Goal: Information Seeking & Learning: Learn about a topic

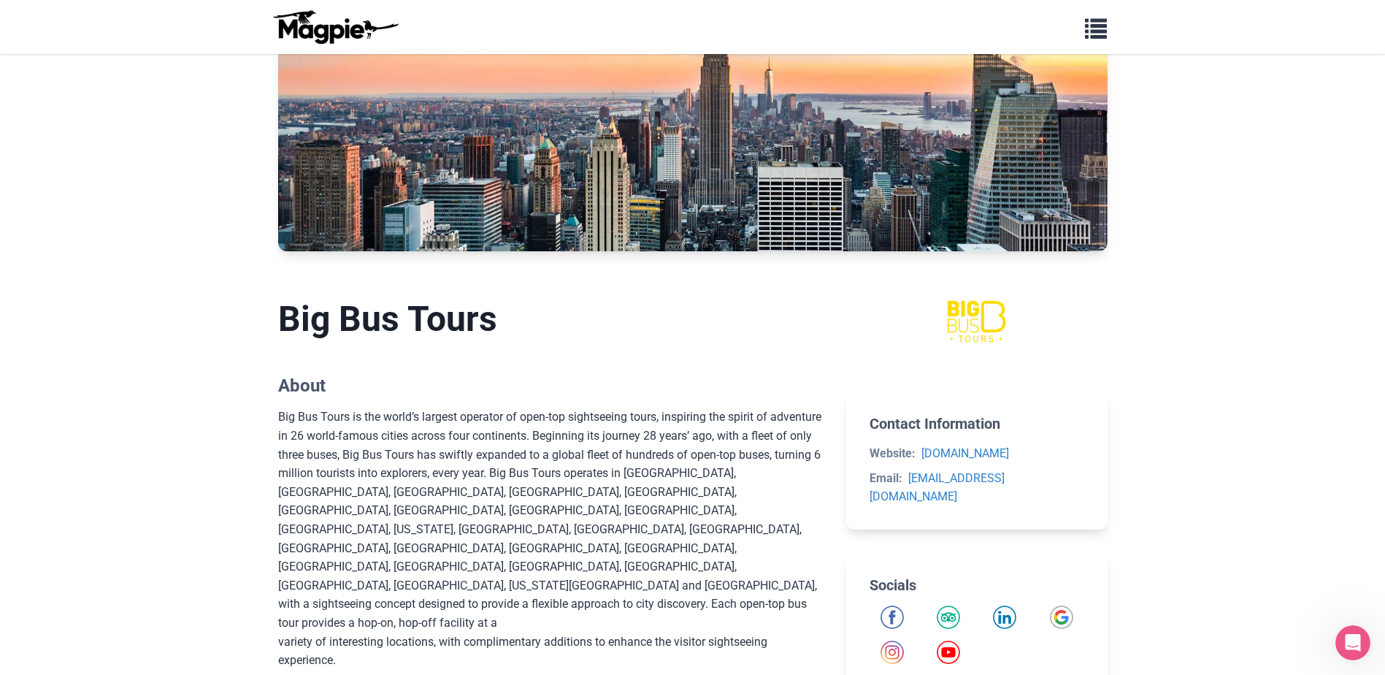
scroll to position [146, 0]
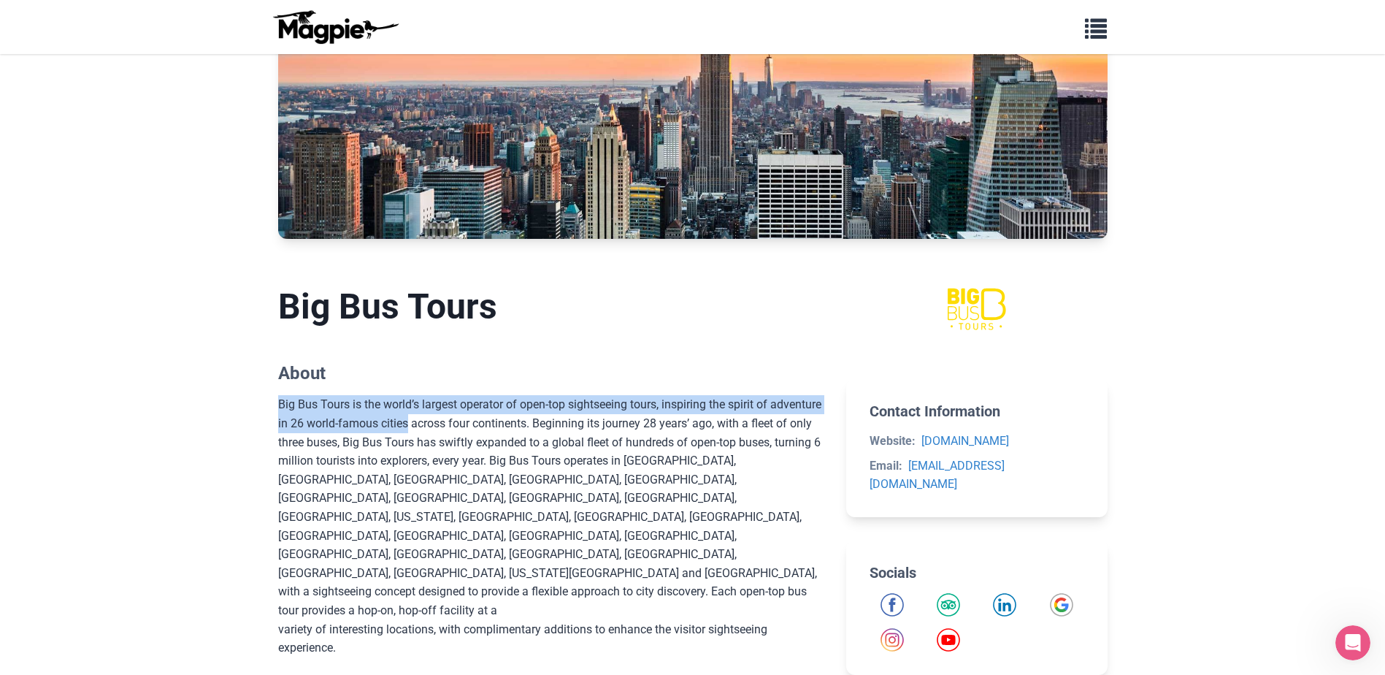
drag, startPoint x: 279, startPoint y: 403, endPoint x: 477, endPoint y: 418, distance: 198.5
click at [477, 418] on div "Big Bus Tours is the world’s largest operator of open-top sightseeing tours, in…" at bounding box center [550, 610] width 545 height 430
copy div "Big Bus Tours is the world’s largest operator of open-top sightseeing tours, in…"
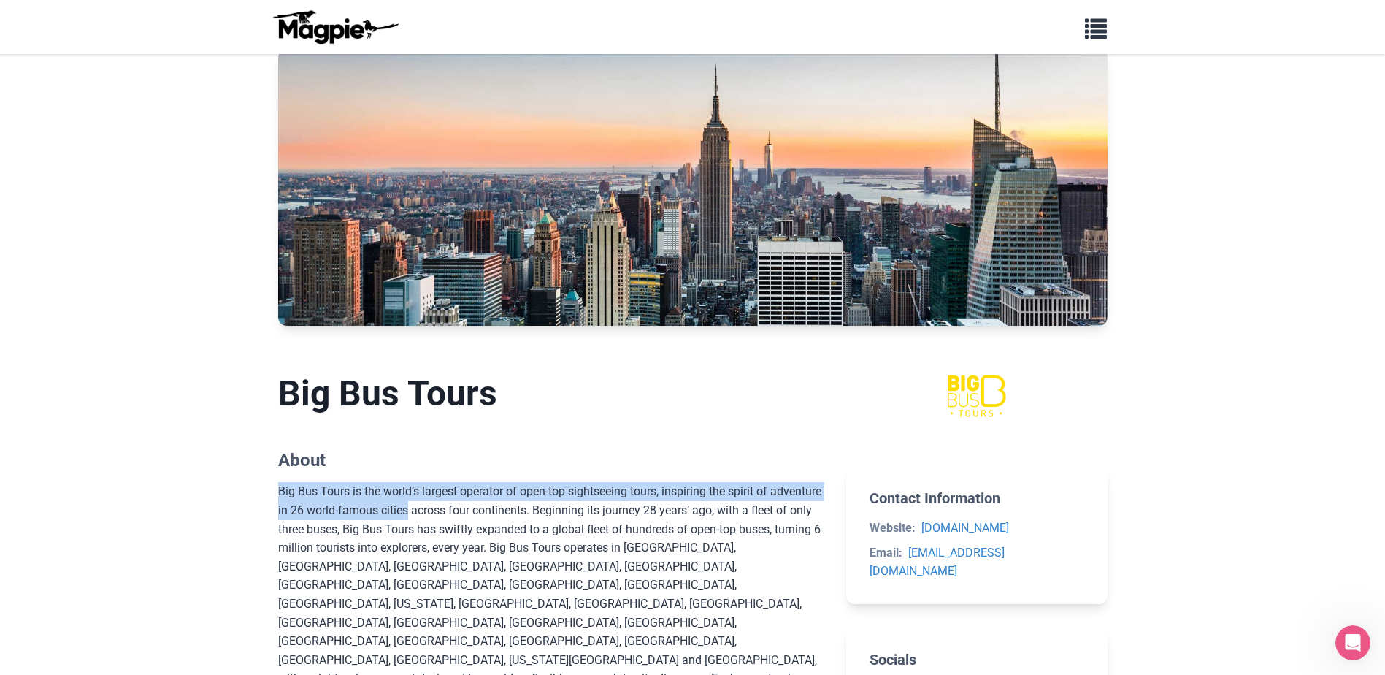
scroll to position [0, 0]
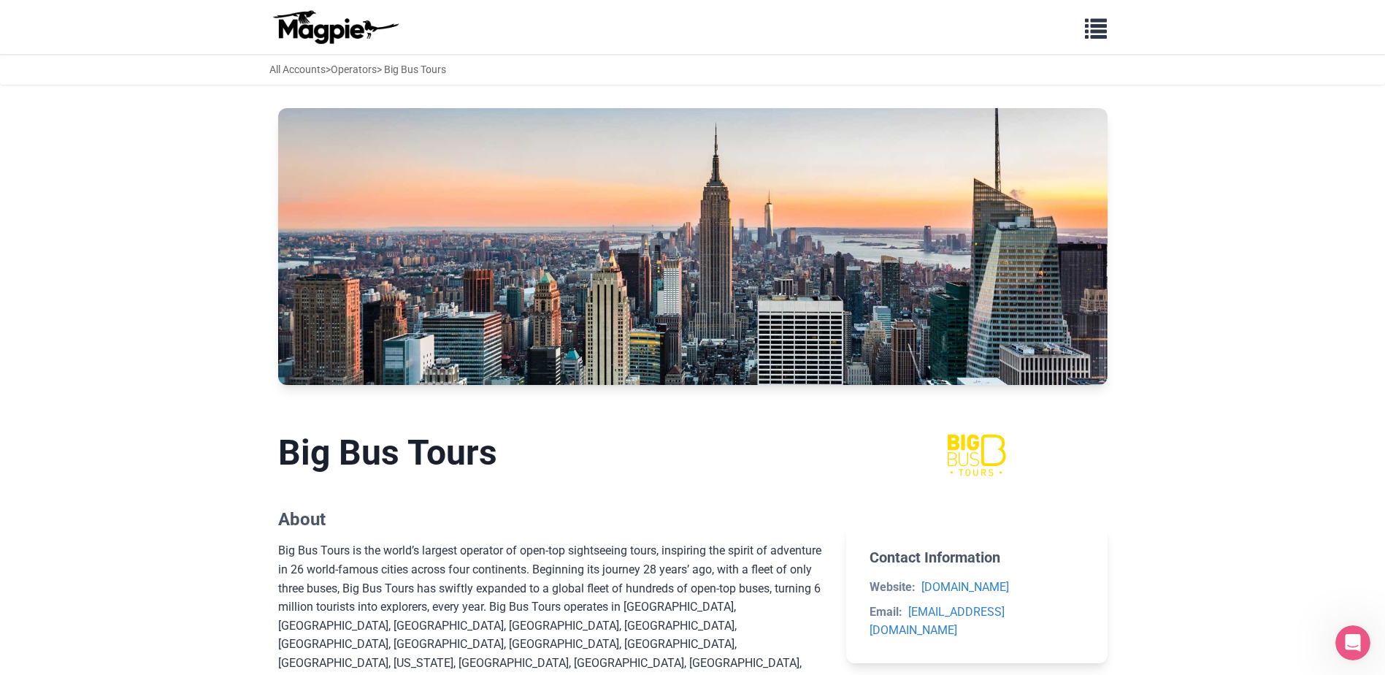
click at [428, 66] on div "All Accounts > Operators > Big Bus Tours" at bounding box center [357, 69] width 177 height 16
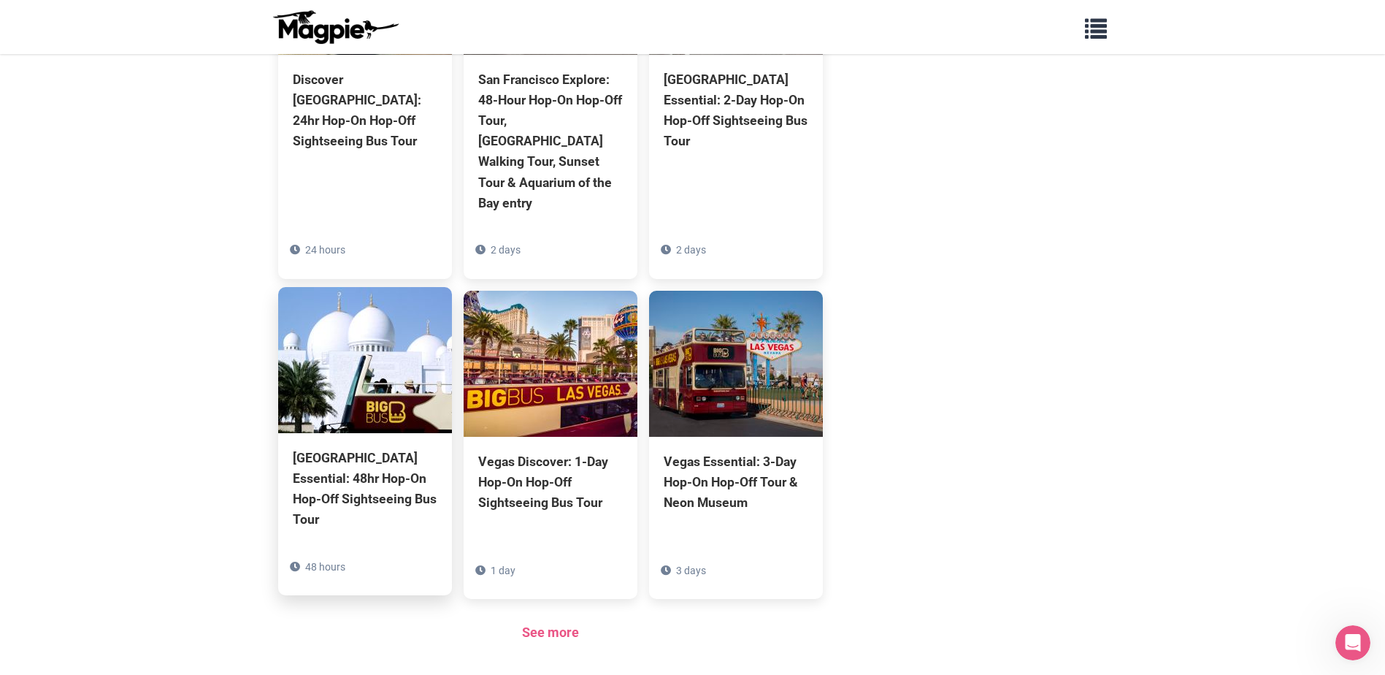
scroll to position [1168, 0]
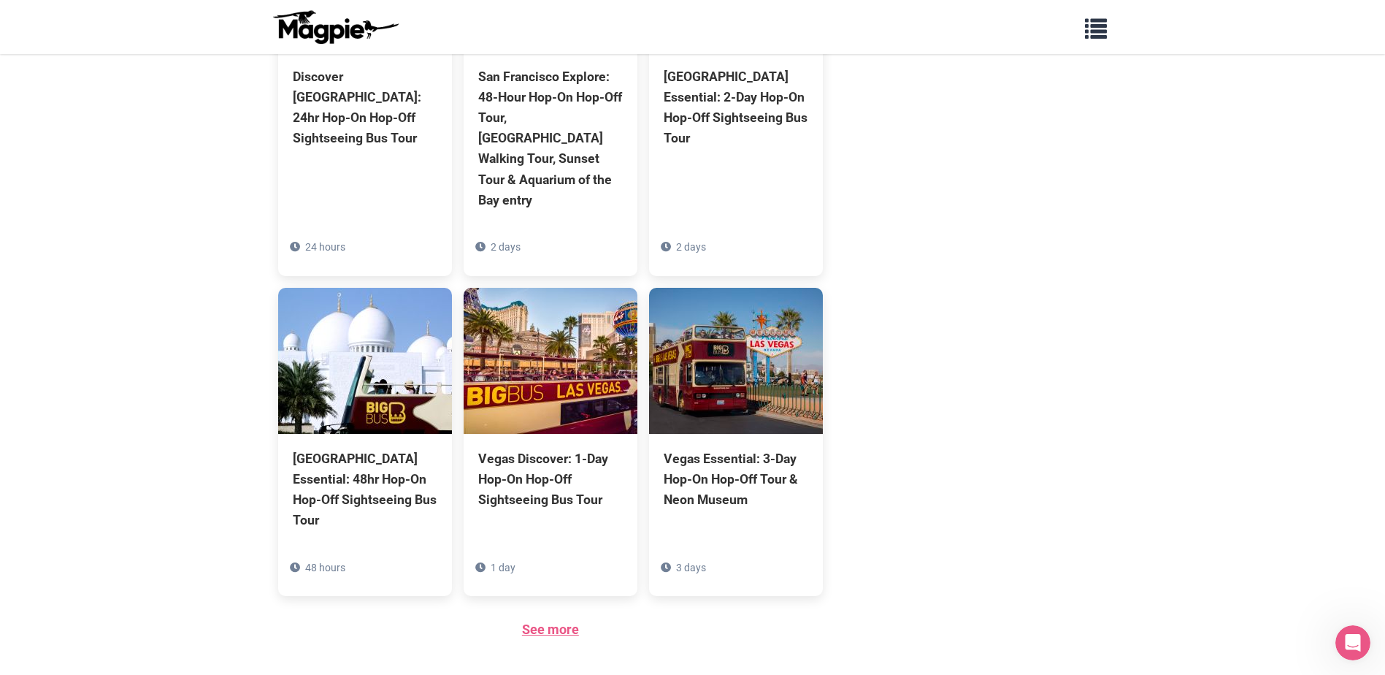
click at [565, 621] on link "See more" at bounding box center [550, 628] width 57 height 15
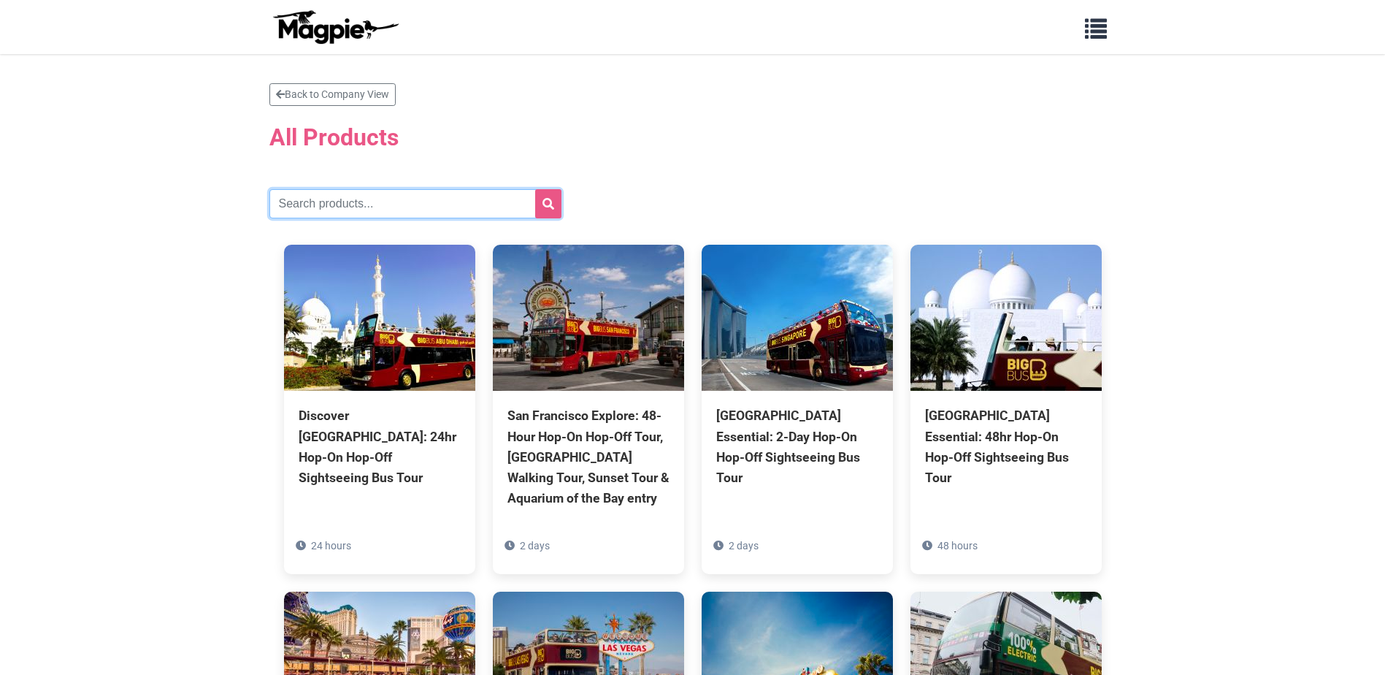
click at [407, 202] on input "text" at bounding box center [415, 203] width 292 height 29
type input "[US_STATE]"
click at [535, 189] on button "submit" at bounding box center [548, 203] width 26 height 29
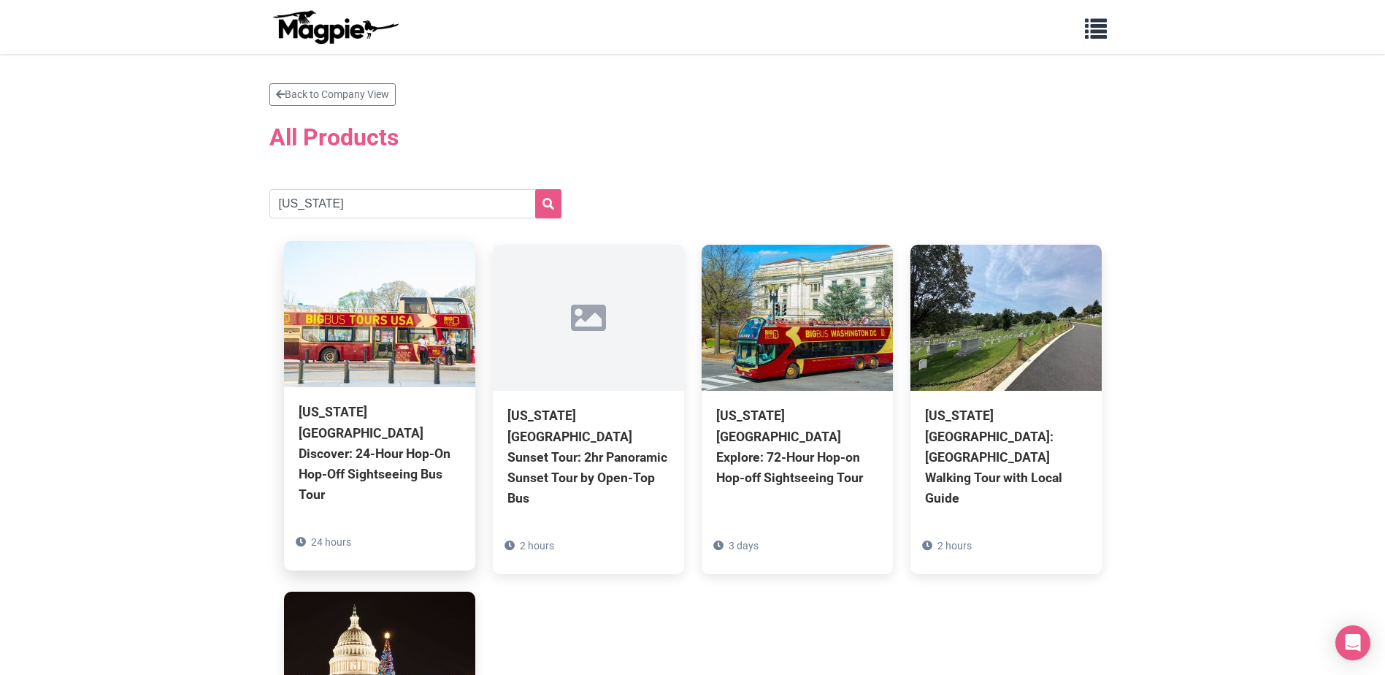
click at [387, 432] on div "[US_STATE][GEOGRAPHIC_DATA] Discover: 24-Hour Hop-On Hop-Off Sightseeing Bus To…" at bounding box center [380, 453] width 162 height 103
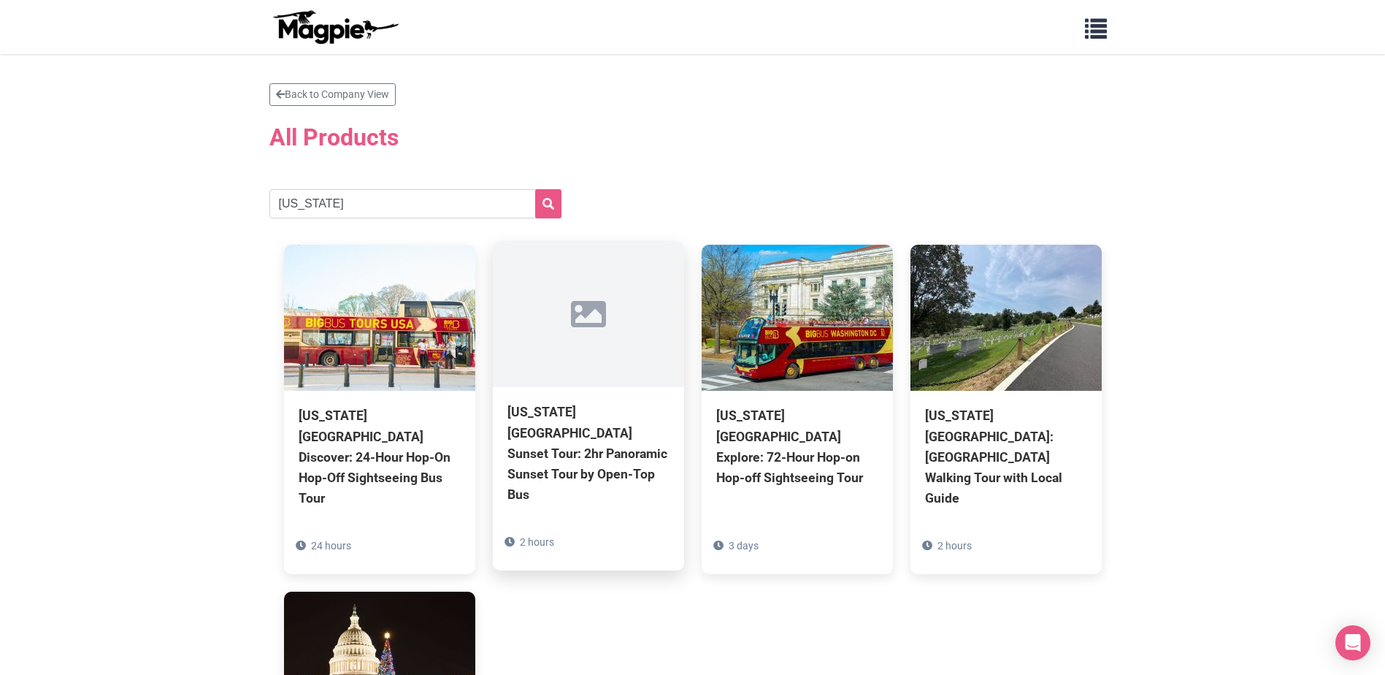
click at [580, 431] on div "[US_STATE] [GEOGRAPHIC_DATA] Sunset Tour: 2hr Panoramic Sunset Tour by Open-Top…" at bounding box center [588, 453] width 162 height 103
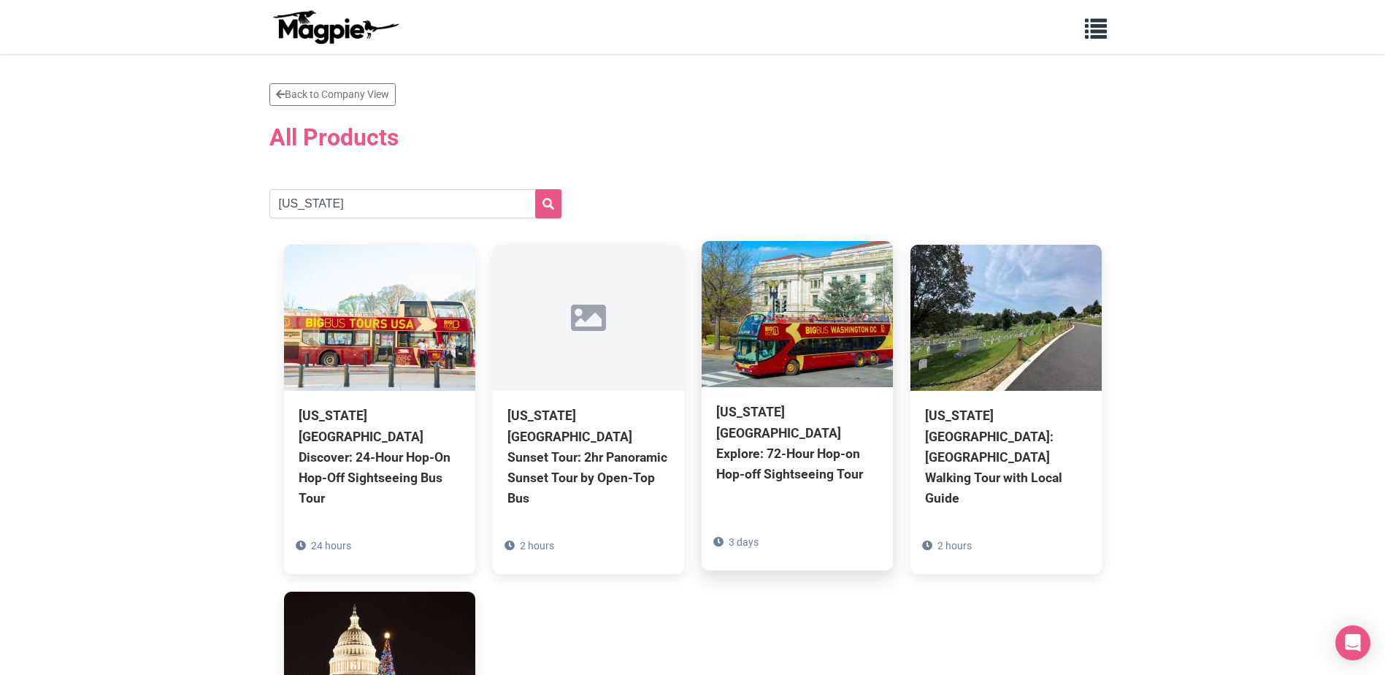
click at [810, 423] on div "[US_STATE] [GEOGRAPHIC_DATA] Explore: 72-Hour Hop-on Hop-off Sightseeing Tour" at bounding box center [797, 443] width 162 height 83
